Goal: Find specific page/section: Find specific page/section

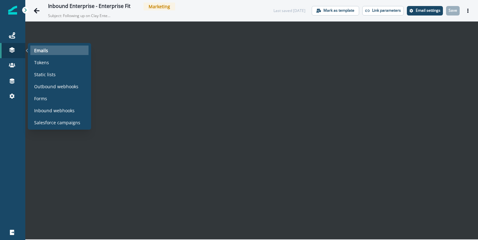
click at [45, 51] on p "Emails" at bounding box center [41, 50] width 14 height 7
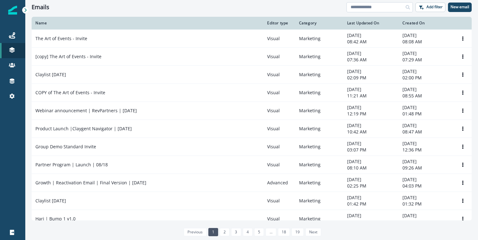
click at [371, 9] on input at bounding box center [380, 7] width 66 height 10
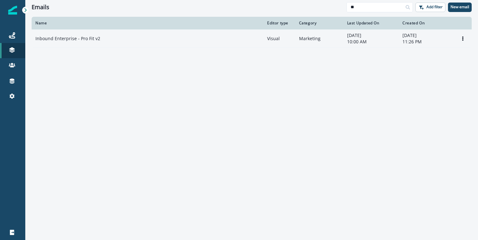
type input "**"
click at [191, 43] on td "Inbound Enterprise - Pro Fit v2" at bounding box center [148, 38] width 232 height 18
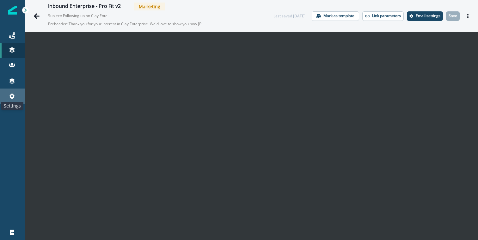
click at [14, 93] on icon at bounding box center [12, 96] width 6 height 6
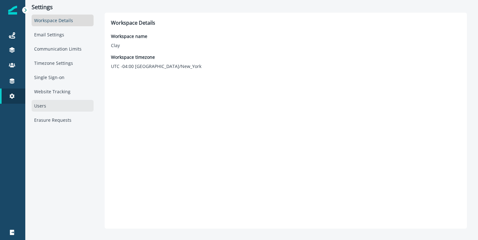
click at [47, 105] on div "Users" at bounding box center [63, 106] width 62 height 12
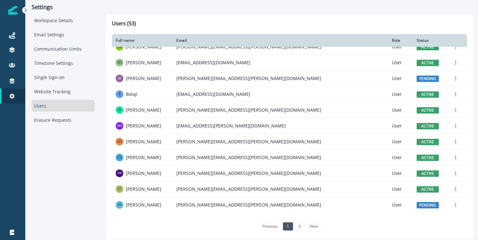
scroll to position [312, 0]
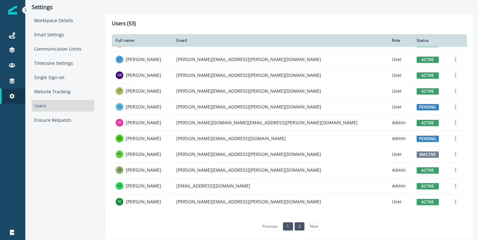
click at [298, 225] on link "2" at bounding box center [300, 226] width 10 height 8
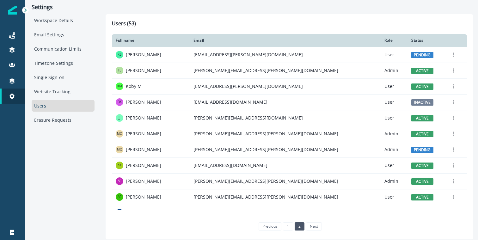
scroll to position [201, 0]
